Goal: Transaction & Acquisition: Purchase product/service

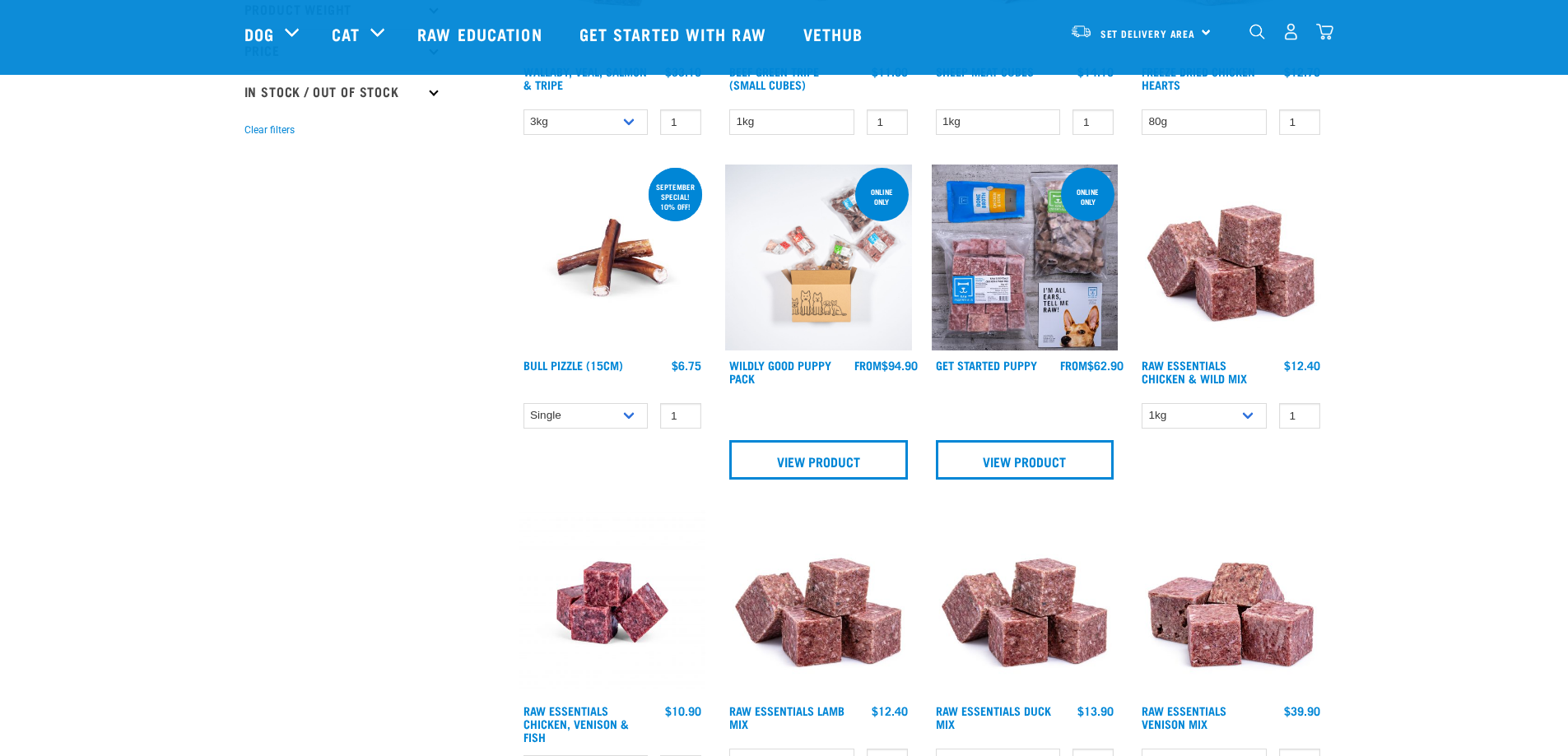
scroll to position [411, 0]
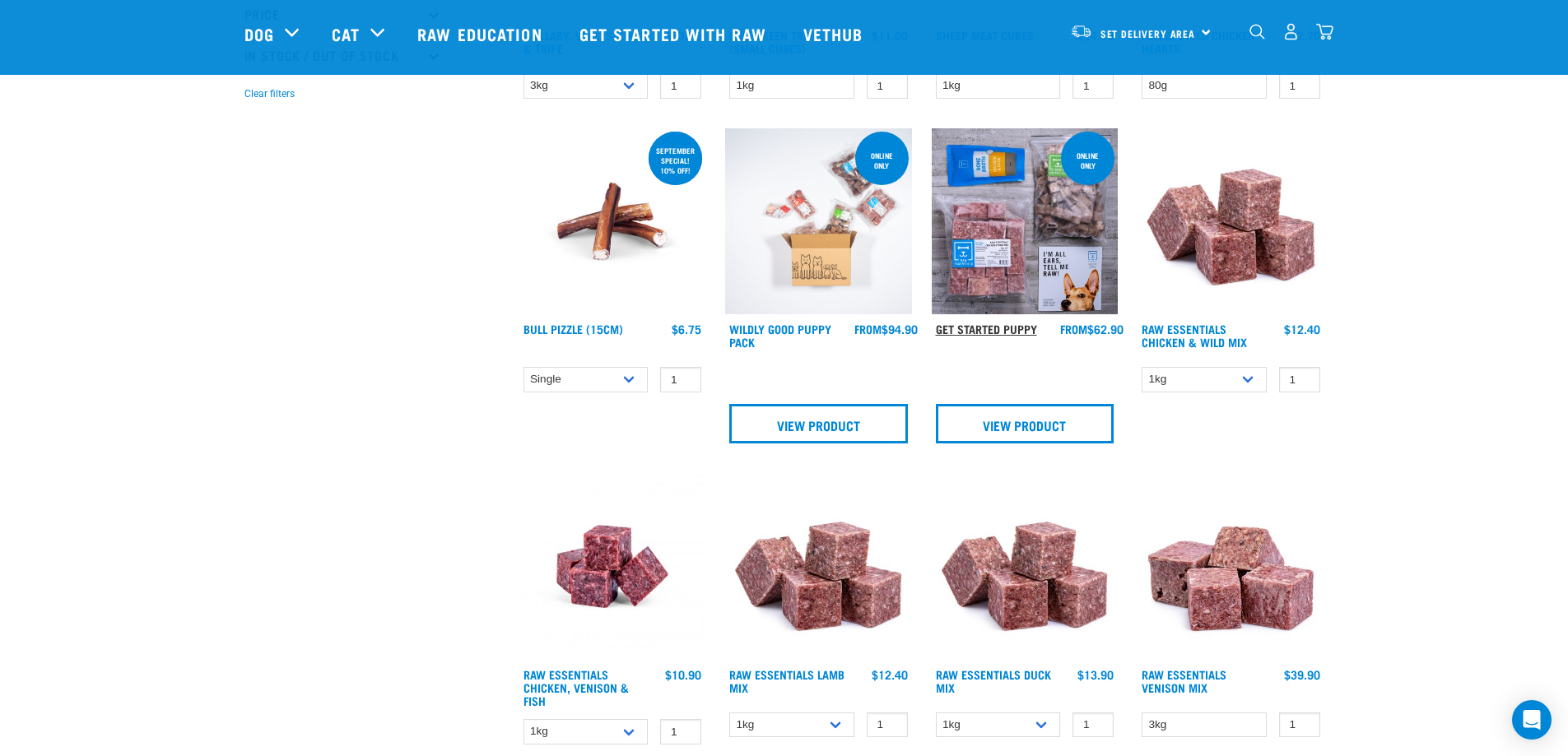
click at [1003, 332] on link "Get Started Puppy" at bounding box center [987, 328] width 101 height 6
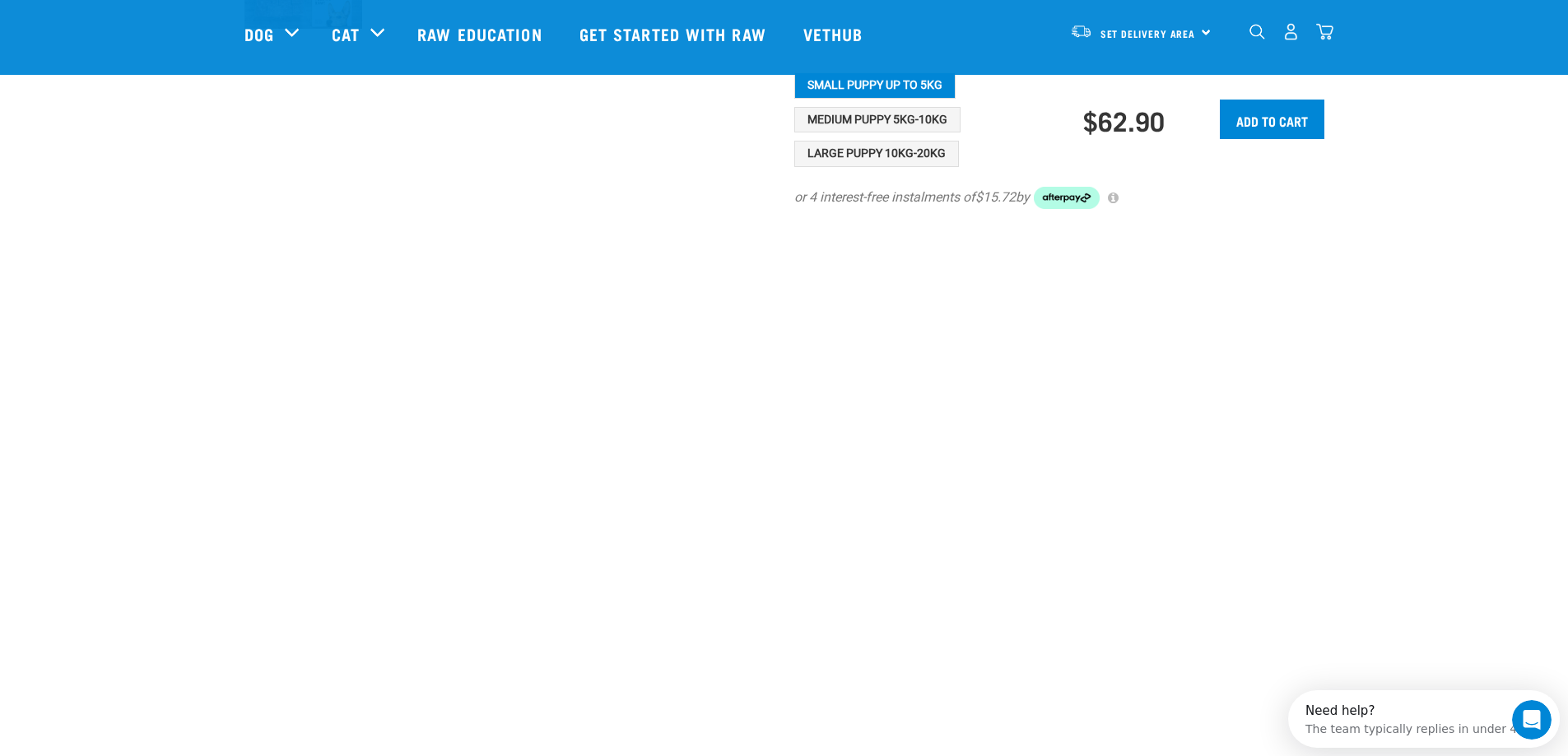
scroll to position [411, 0]
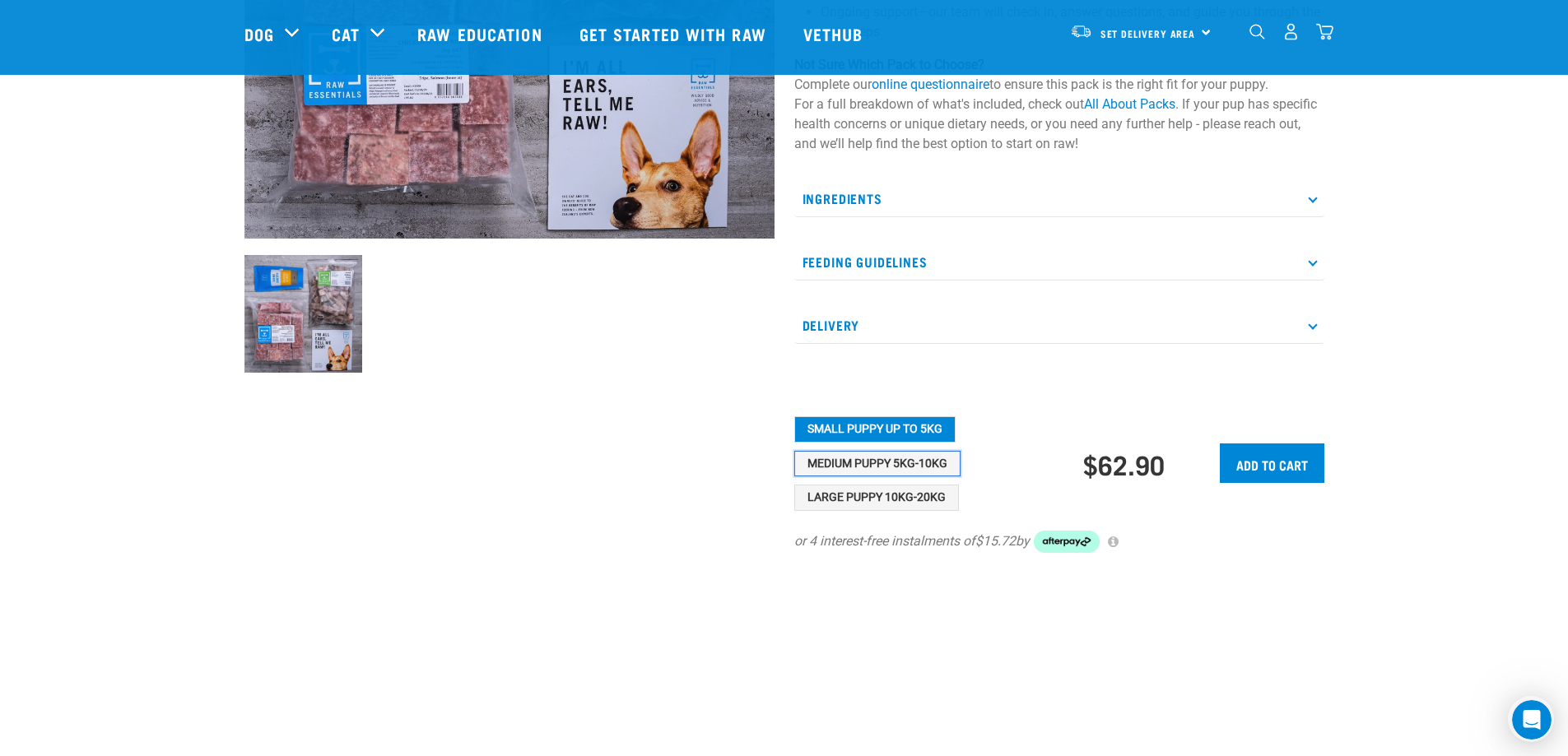
click at [844, 478] on button "Medium Puppy 5kg-10kg" at bounding box center [877, 464] width 166 height 26
click at [835, 443] on button "Small Puppy up to 5kg" at bounding box center [874, 430] width 162 height 26
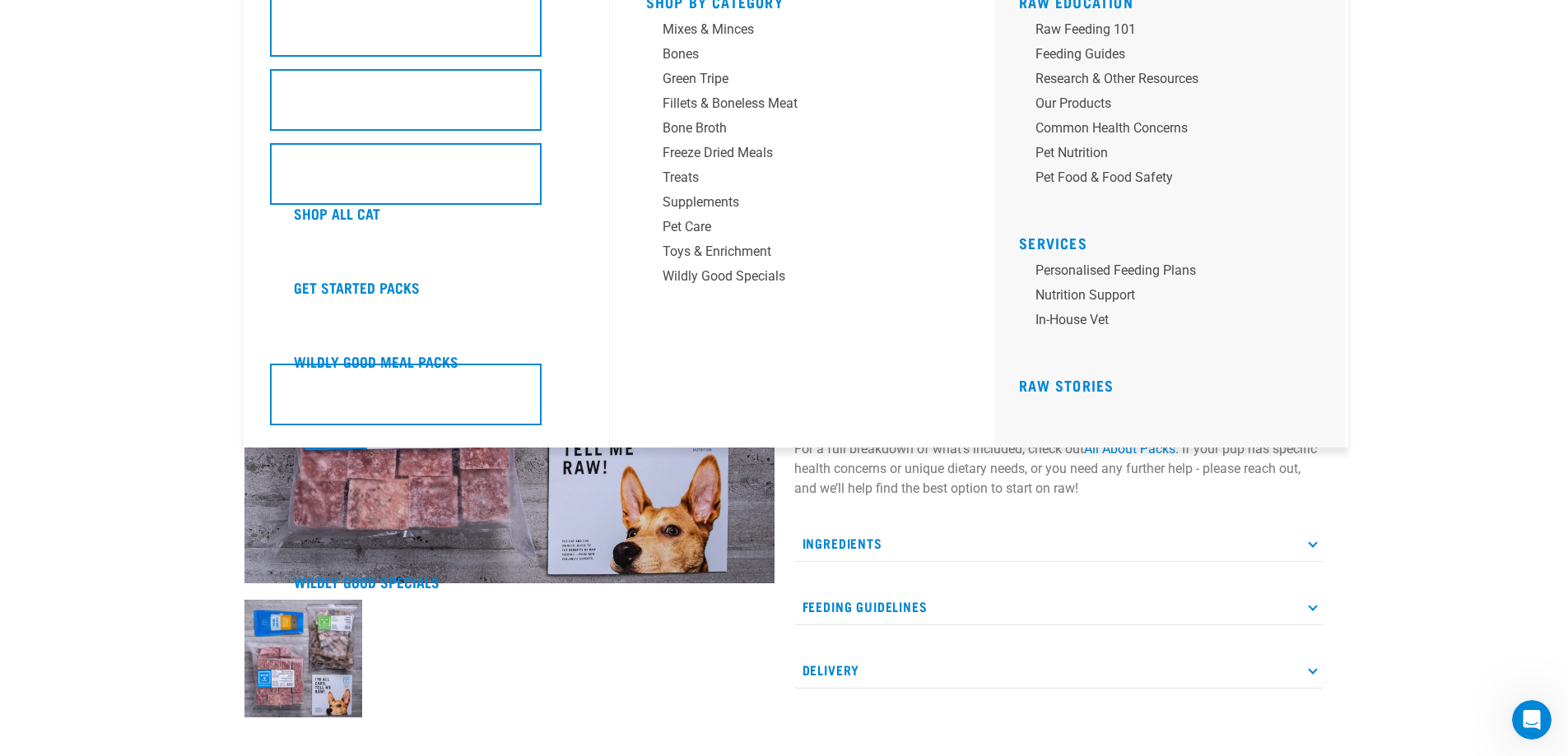
scroll to position [0, 0]
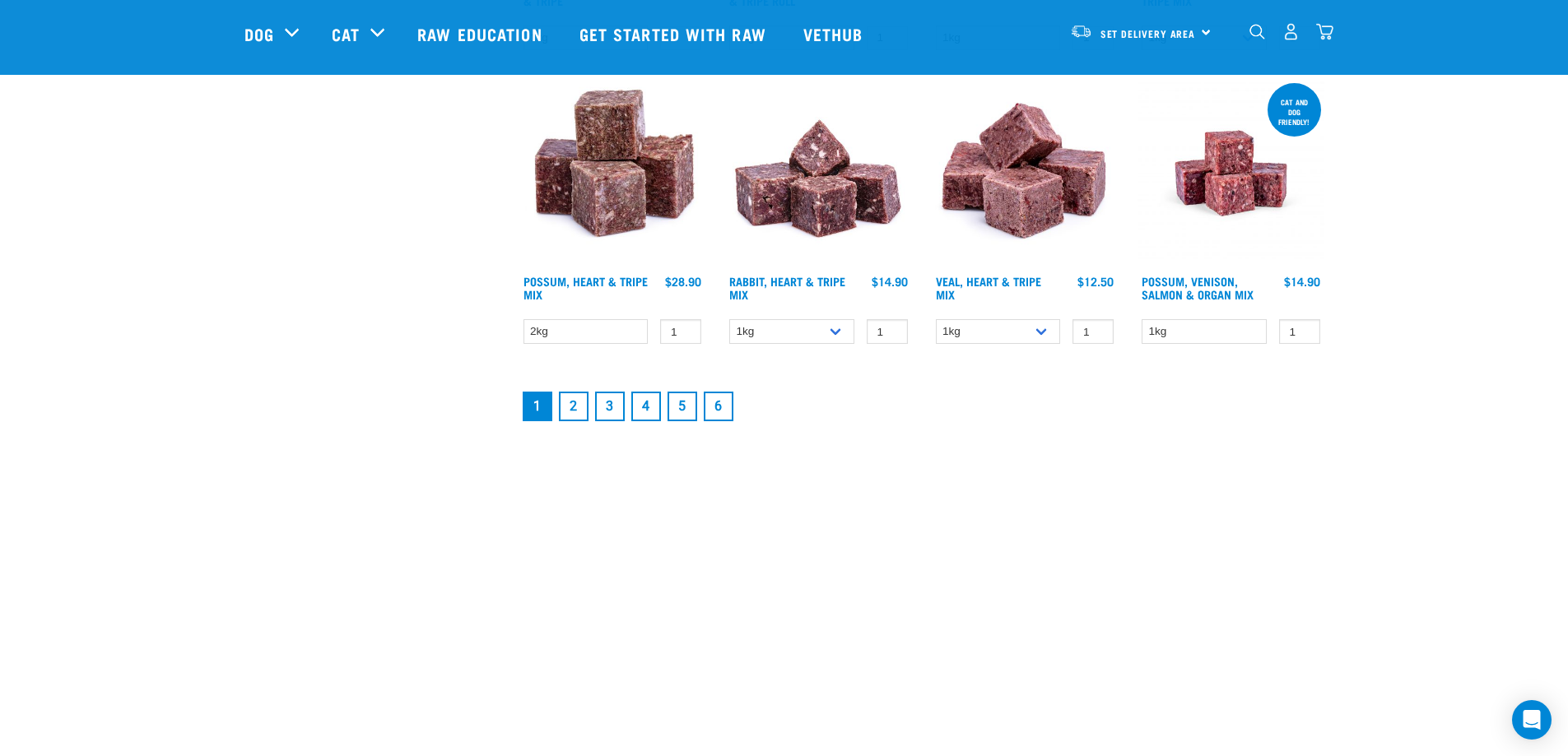
scroll to position [2329, 0]
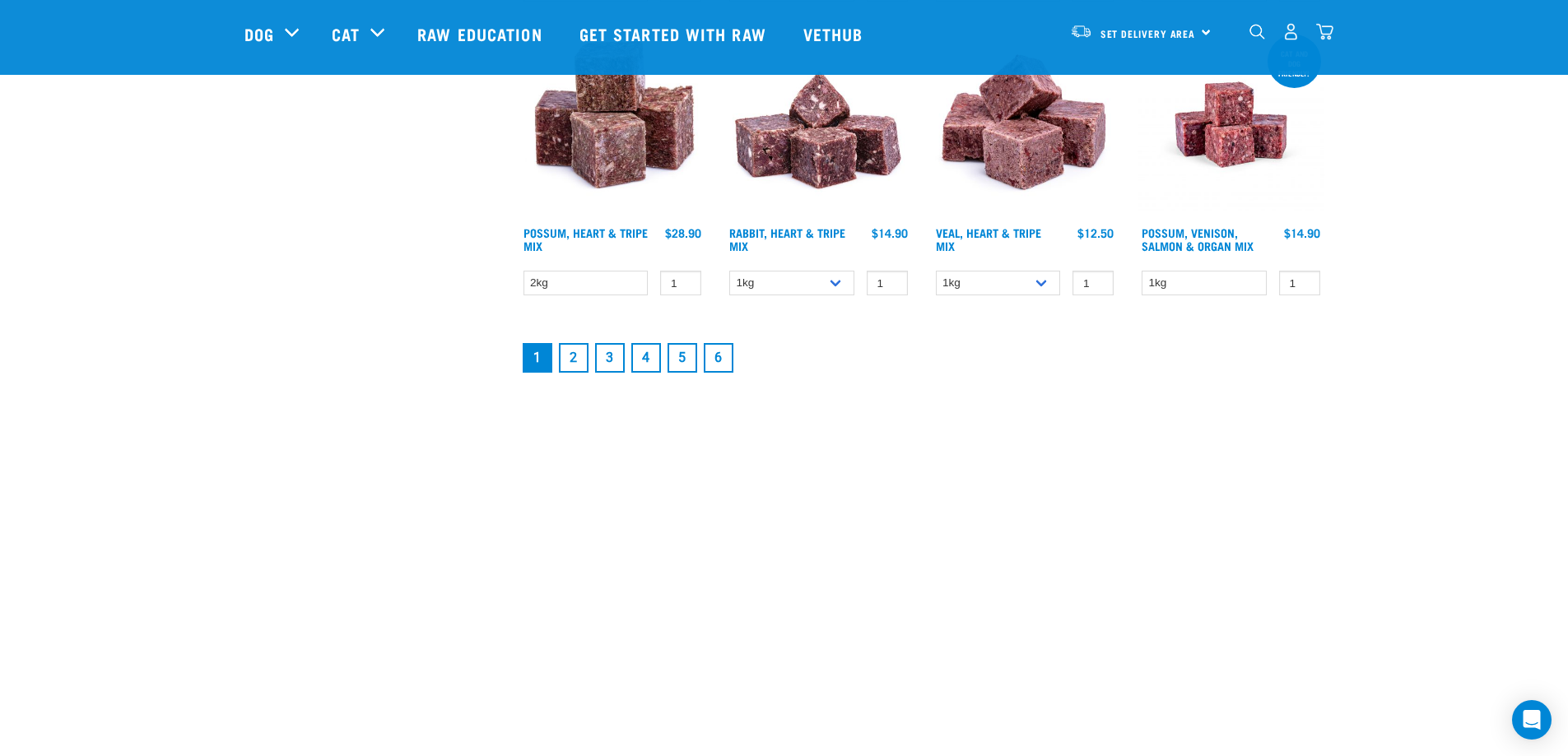
click at [573, 366] on link "2" at bounding box center [574, 358] width 30 height 30
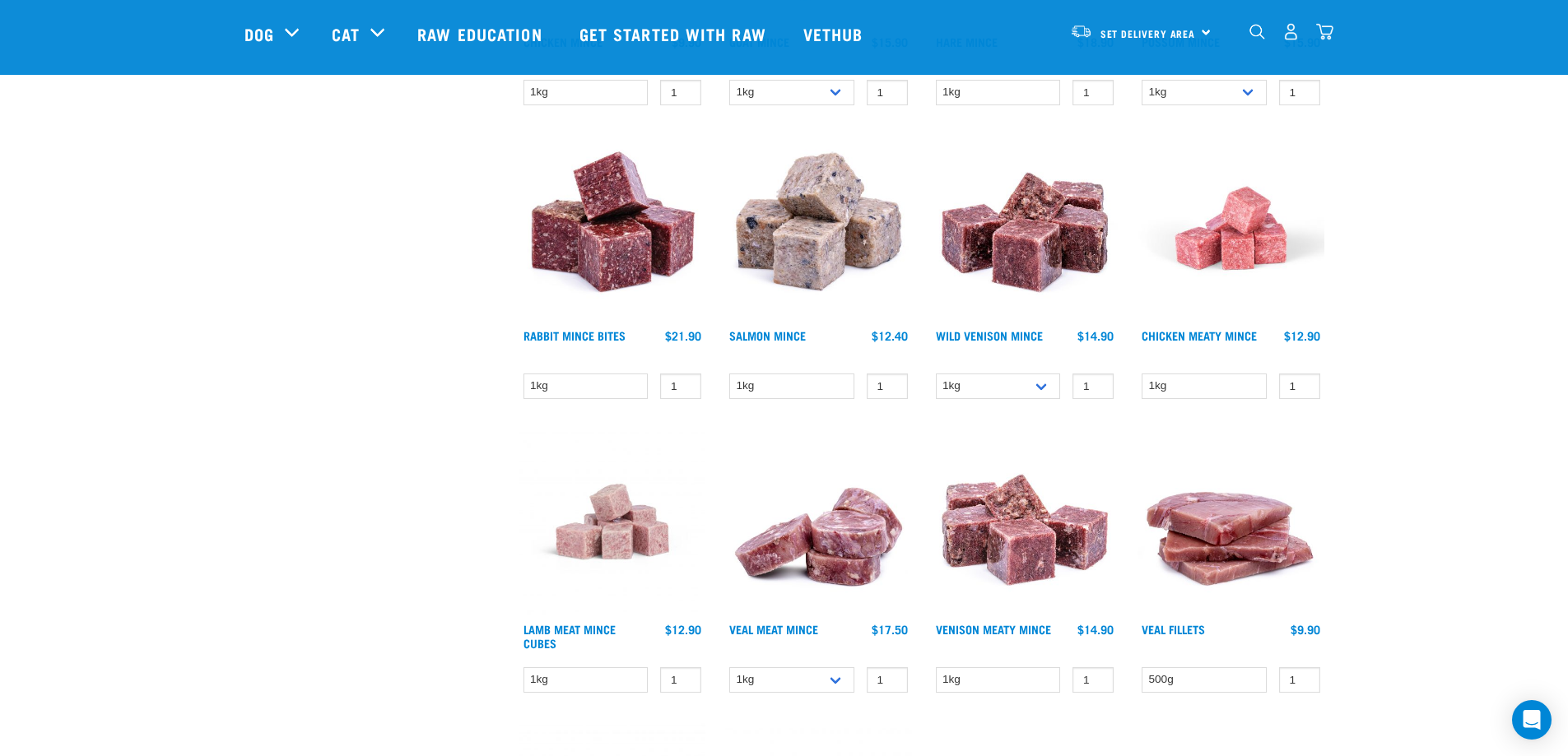
scroll to position [740, 0]
